Goal: Transaction & Acquisition: Obtain resource

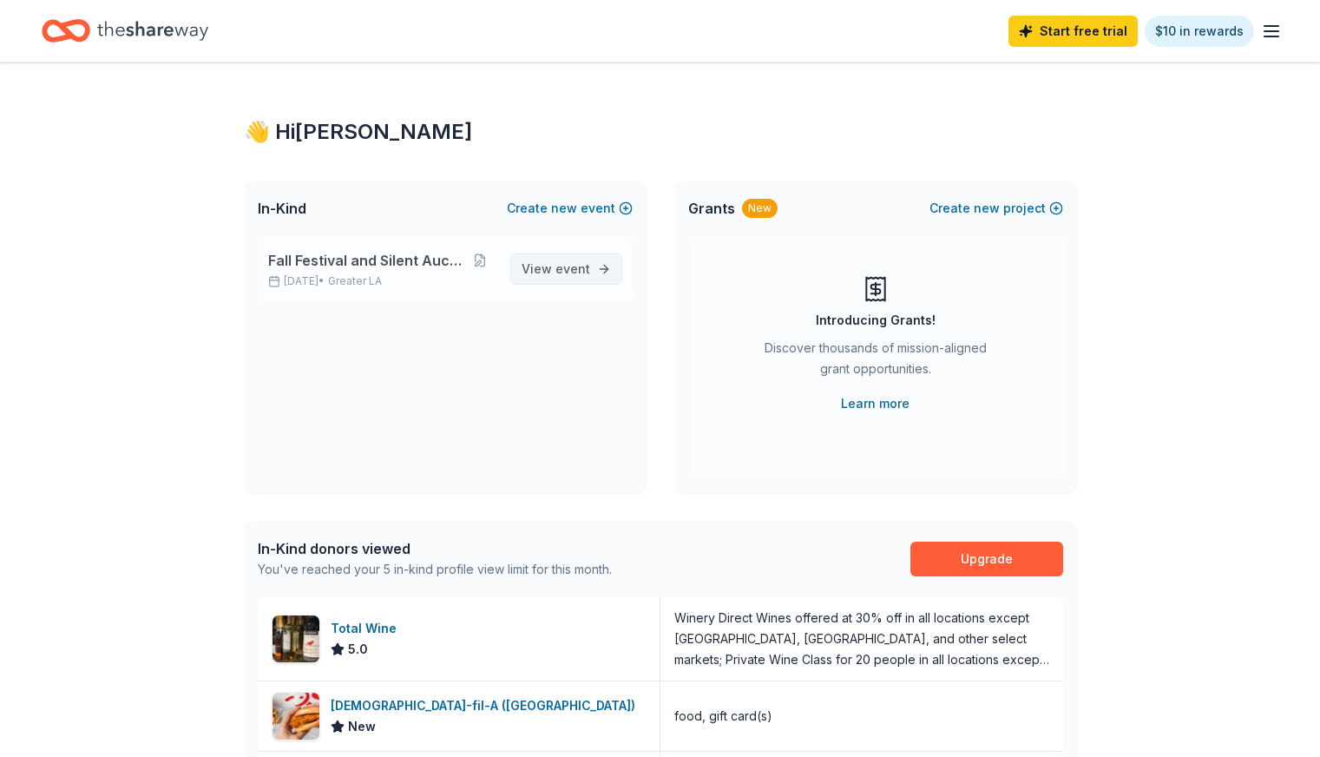
click at [569, 262] on span "event" at bounding box center [572, 268] width 35 height 15
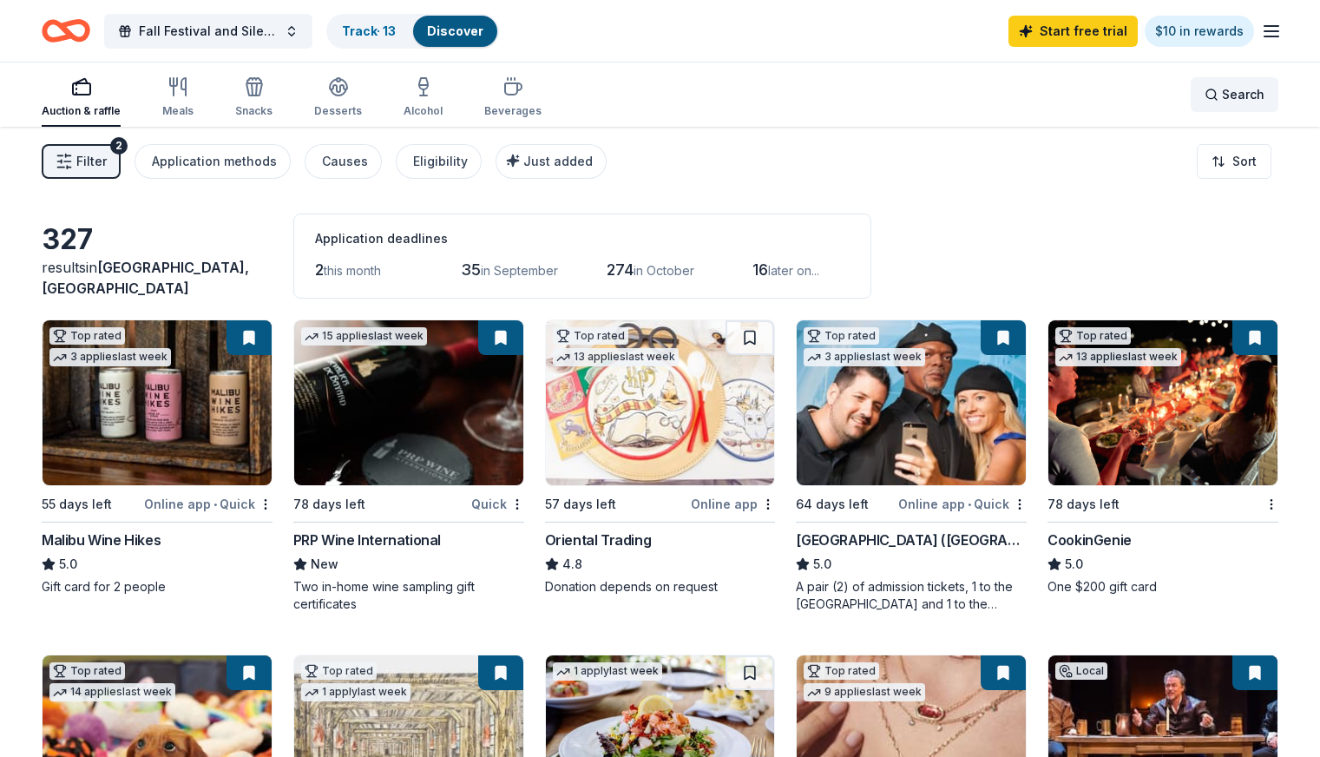
click at [1222, 98] on span "Search" at bounding box center [1243, 94] width 43 height 21
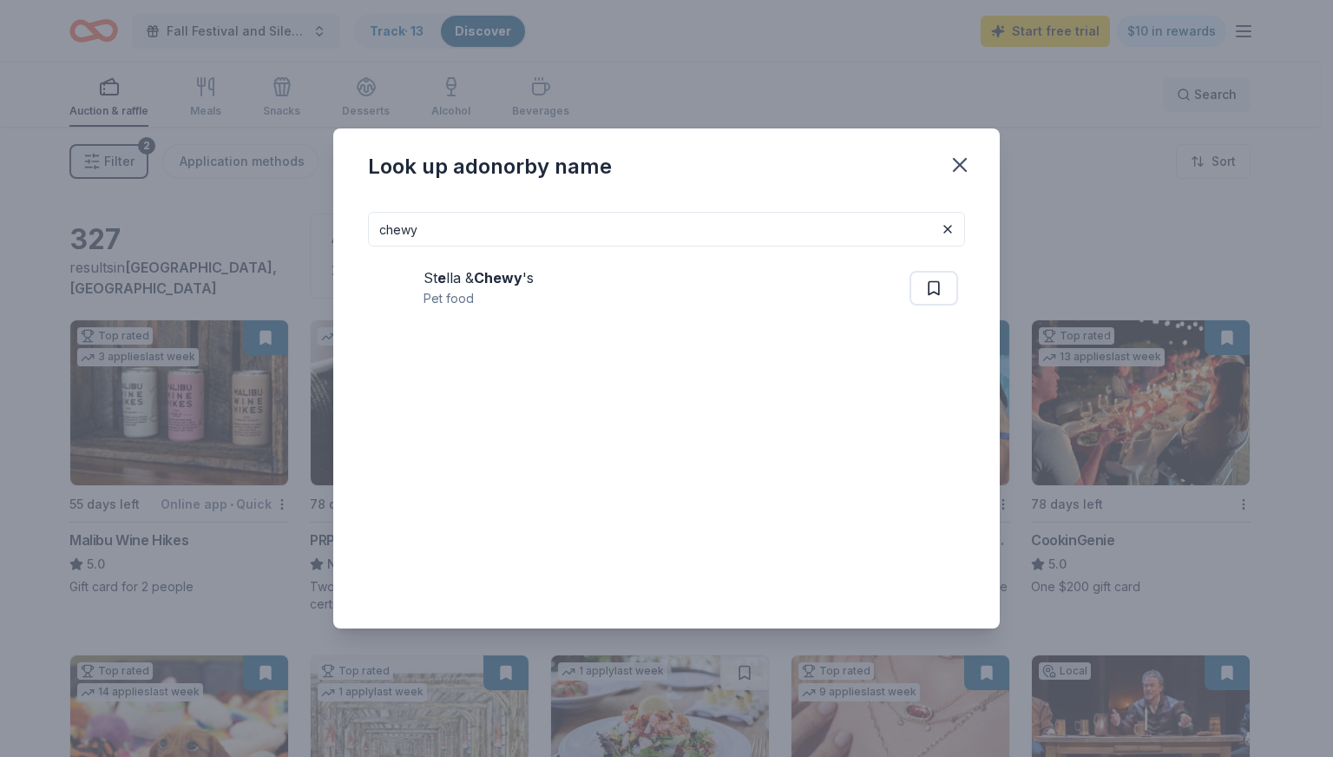
type input "chewy"
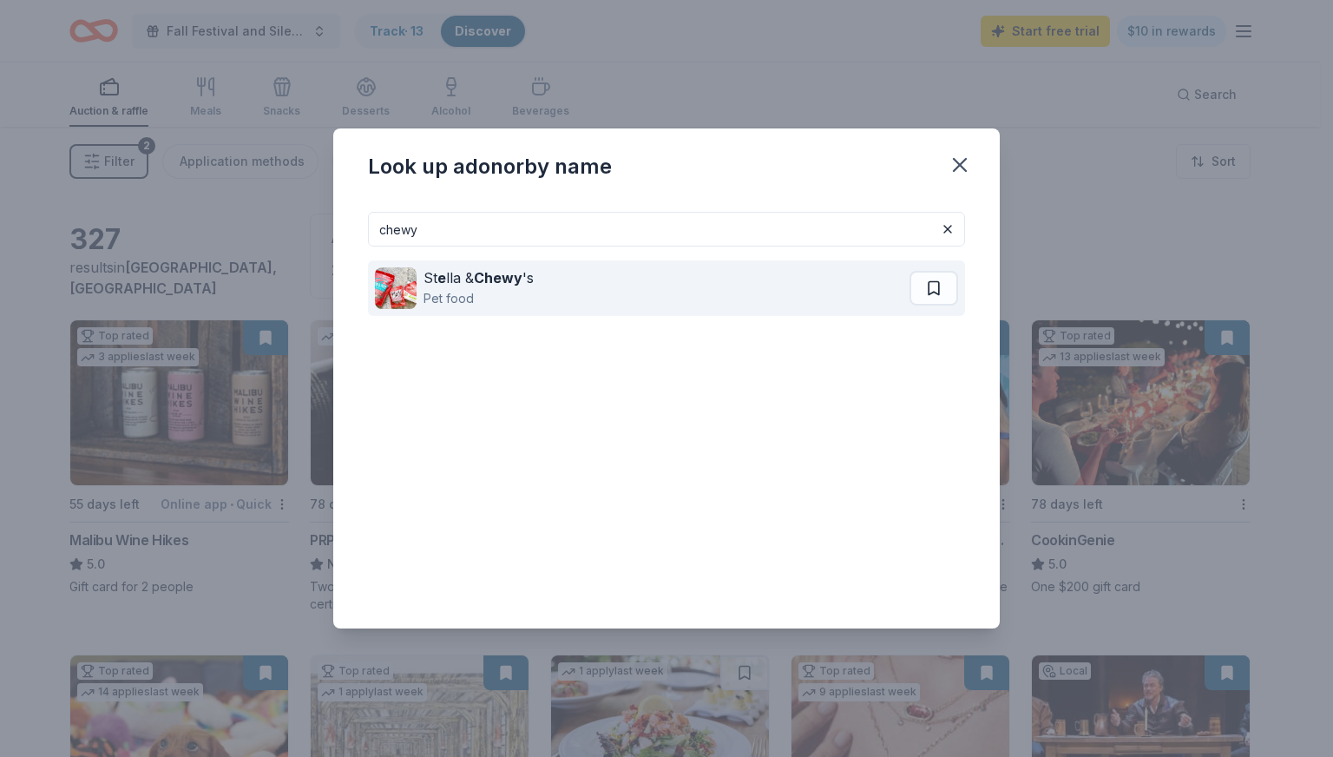
click at [608, 279] on div "St e lla & Chewy 's Pet food" at bounding box center [642, 288] width 534 height 56
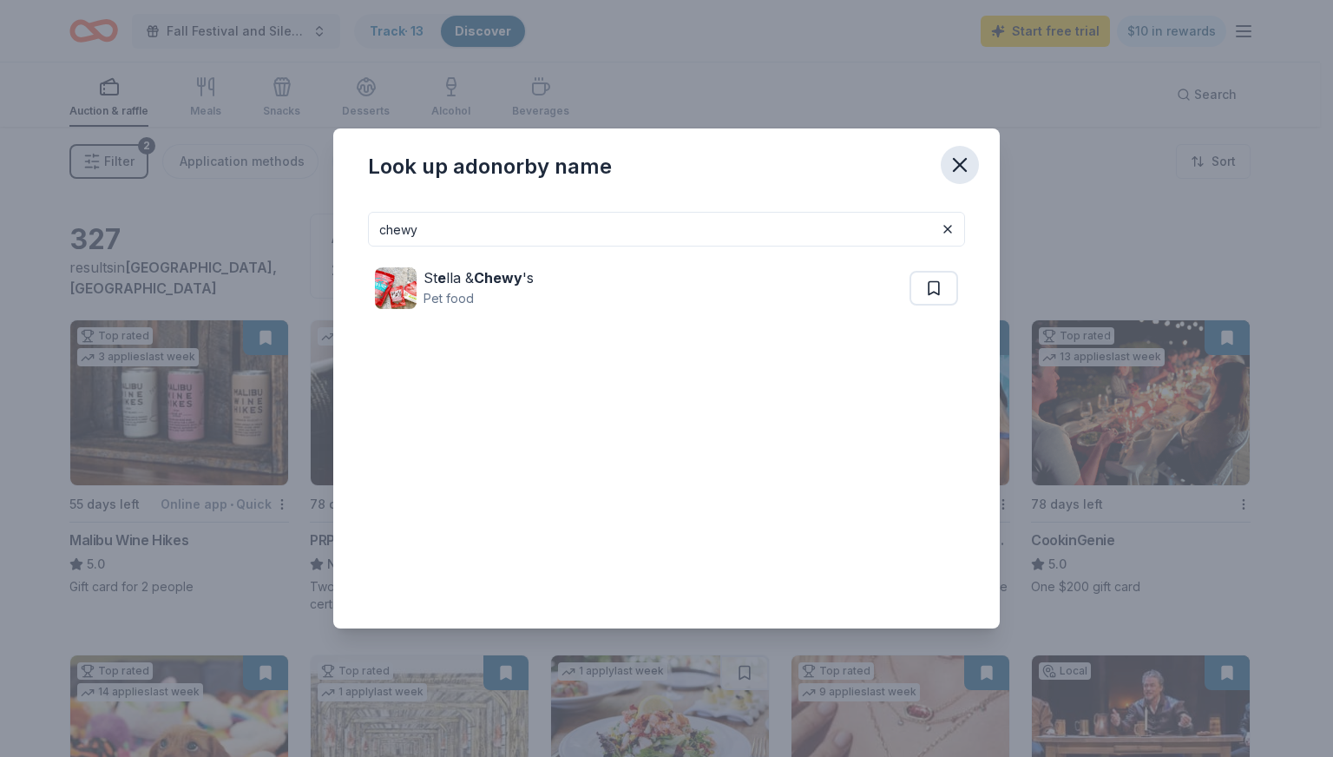
click at [958, 157] on icon "button" at bounding box center [960, 165] width 24 height 24
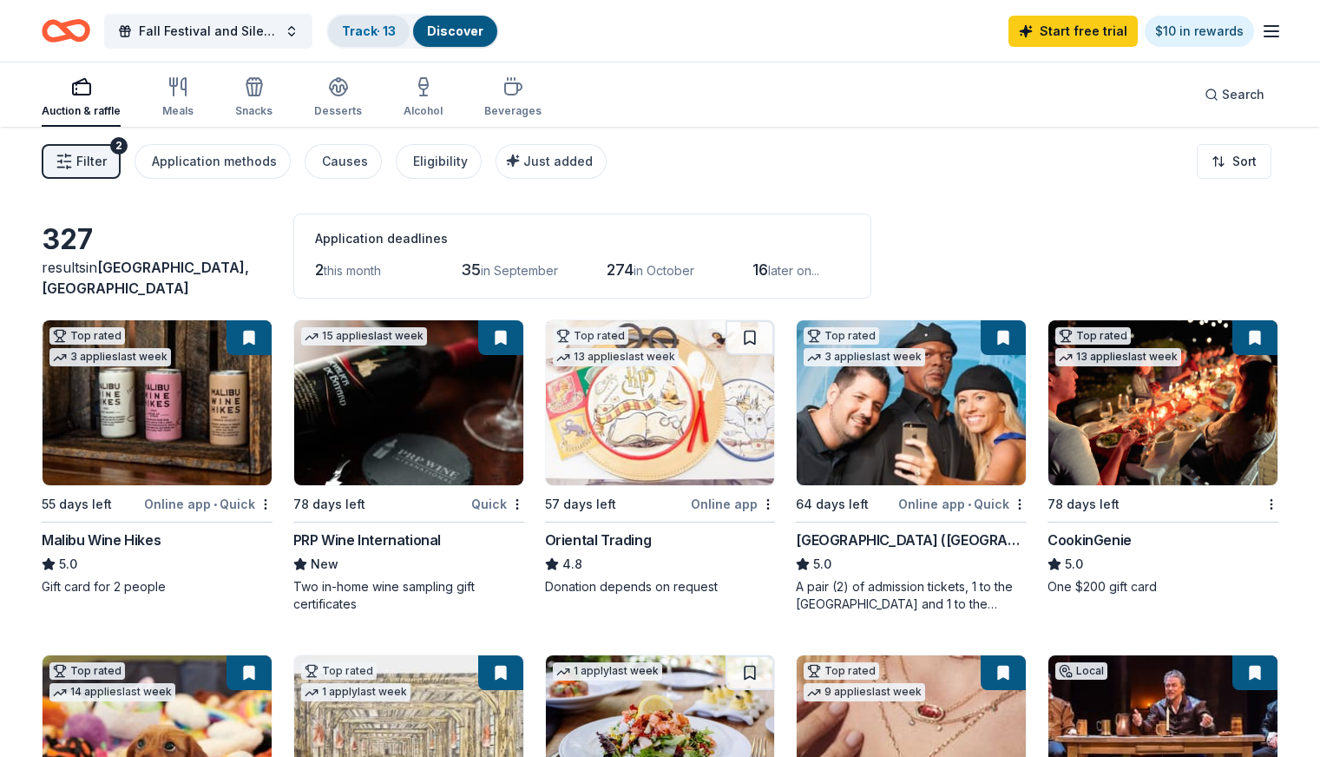
click at [397, 22] on div "Track · 13" at bounding box center [369, 31] width 82 height 31
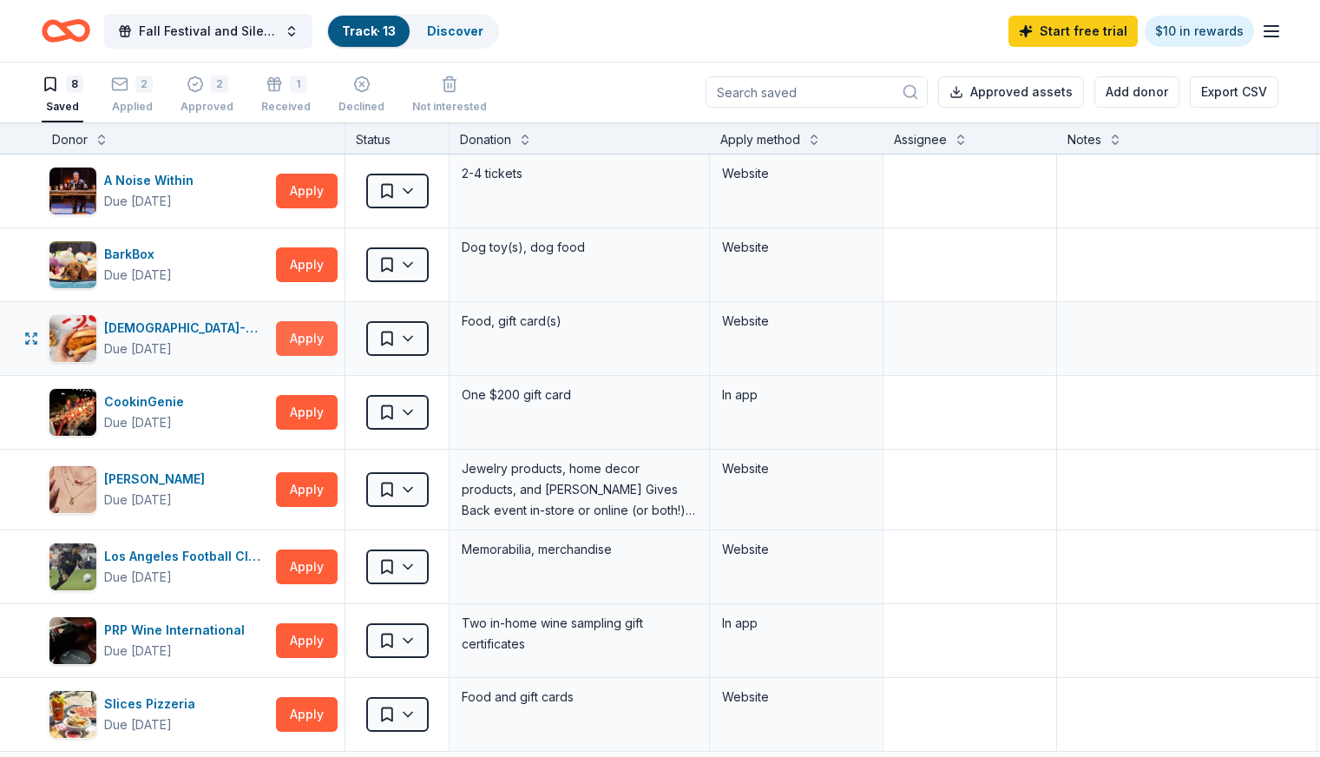
click at [318, 329] on button "Apply" at bounding box center [307, 338] width 62 height 35
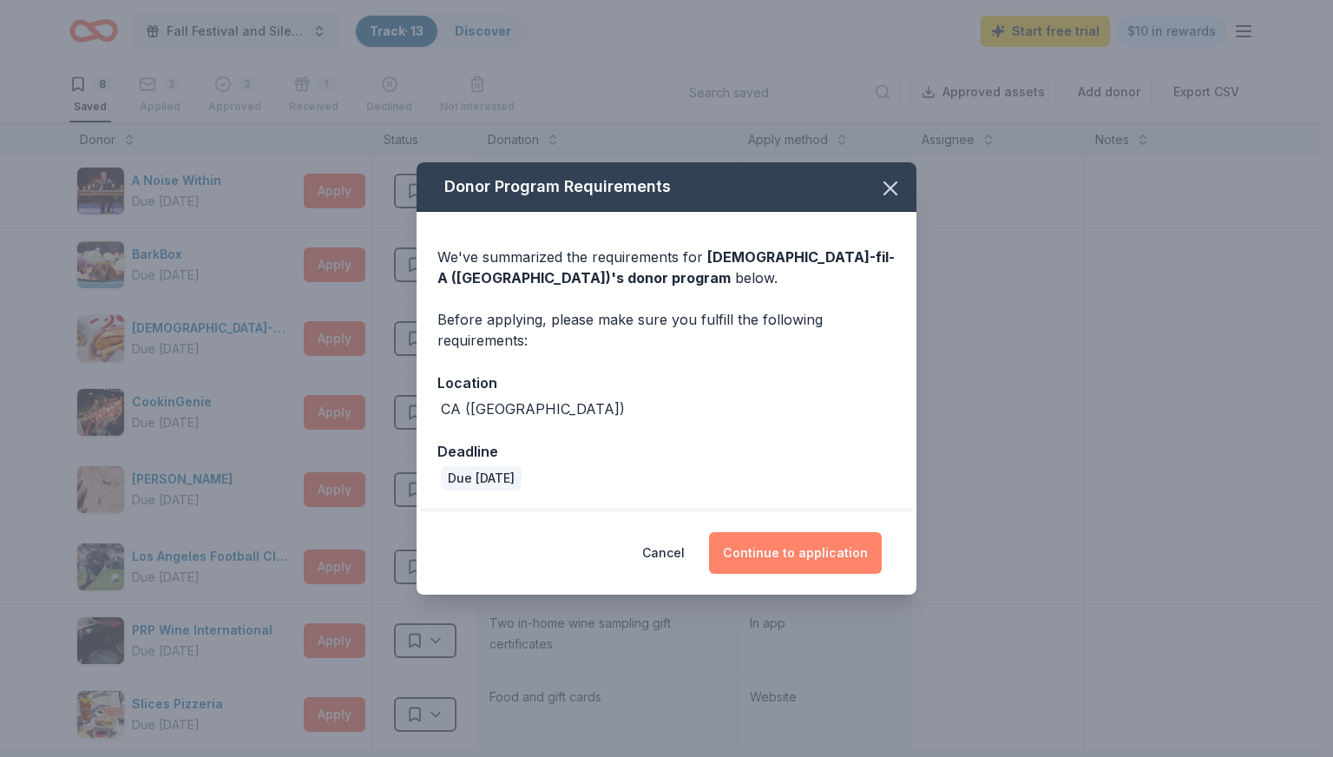
click at [777, 550] on button "Continue to application" at bounding box center [795, 553] width 173 height 42
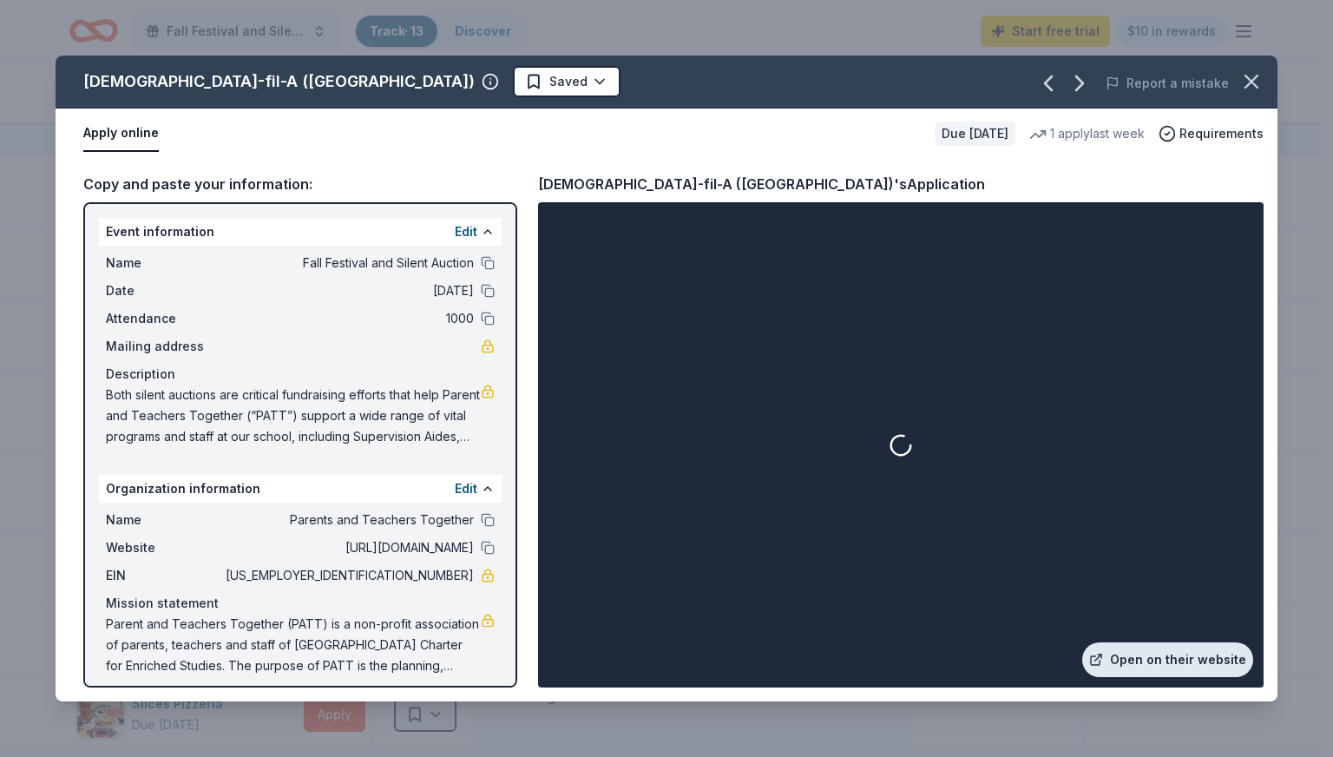
click at [1186, 656] on link "Open on their website" at bounding box center [1167, 659] width 171 height 35
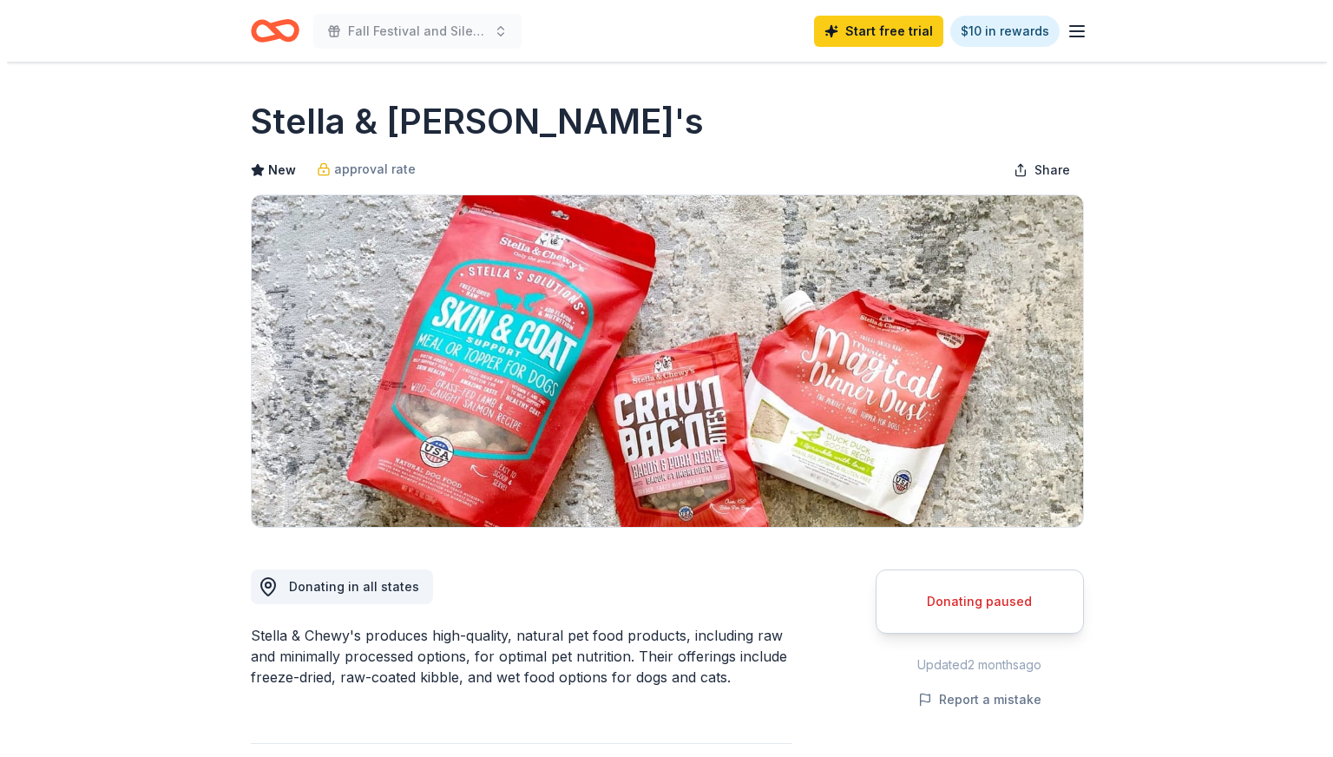
scroll to position [17, 0]
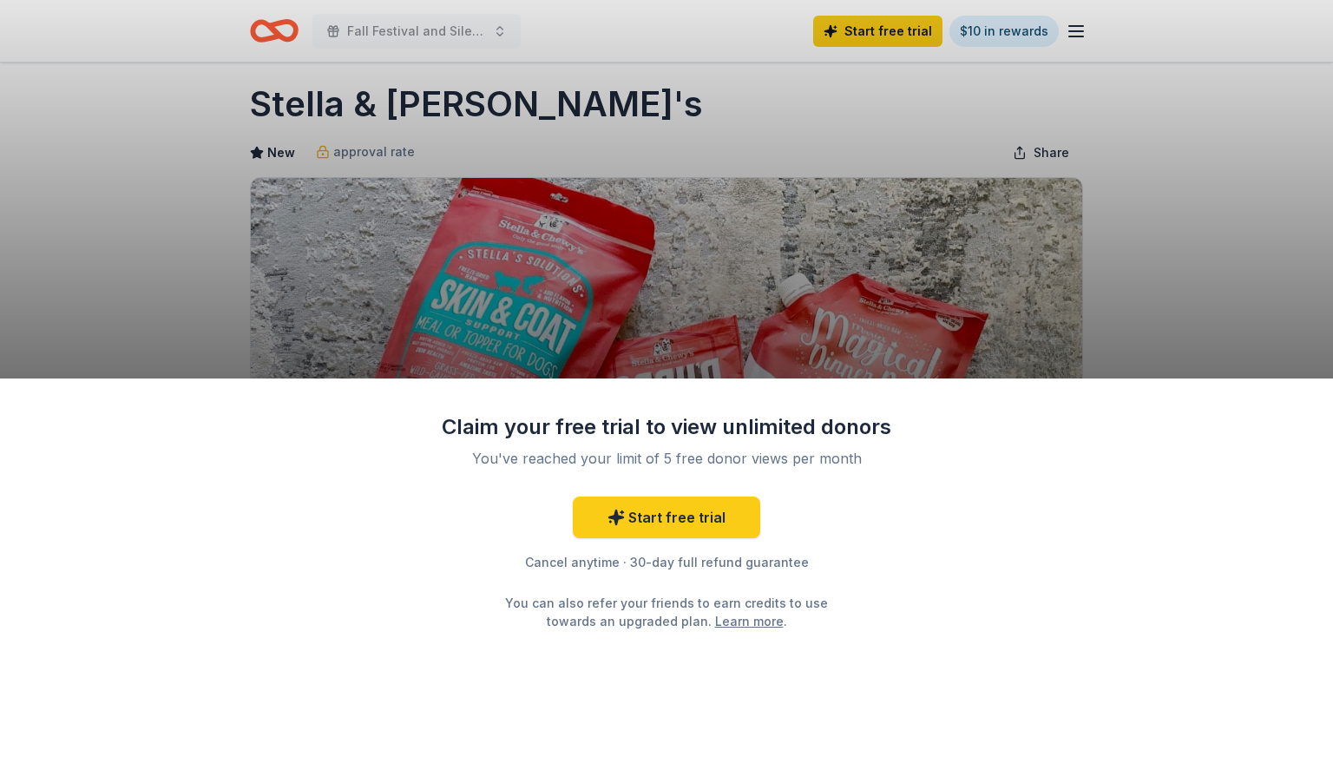
click at [952, 316] on div "Claim your free trial to view unlimited donors You've reached your limit of 5 f…" at bounding box center [666, 378] width 1333 height 757
